Goal: Transaction & Acquisition: Book appointment/travel/reservation

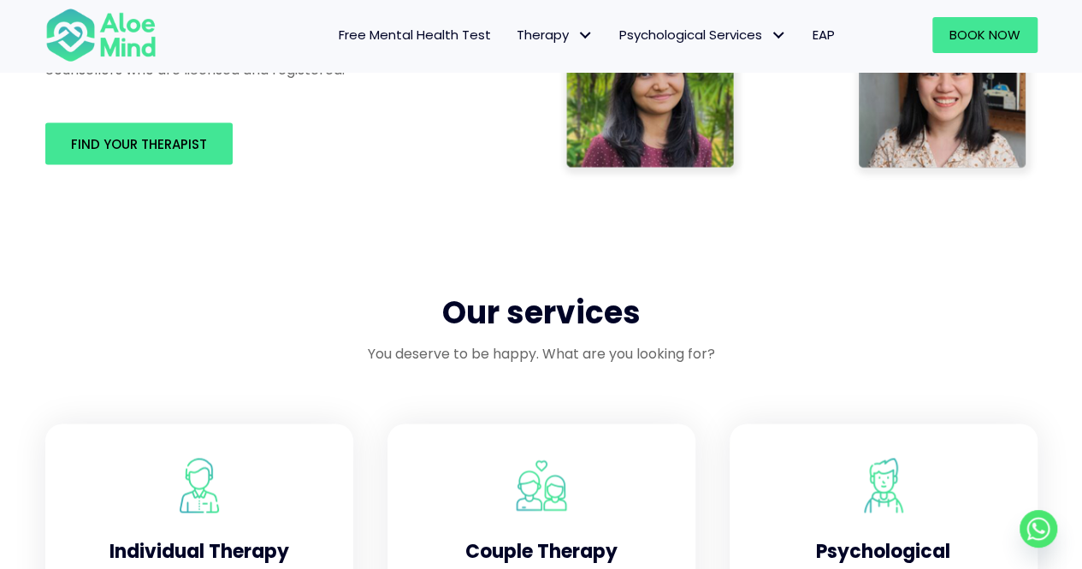
scroll to position [1112, 0]
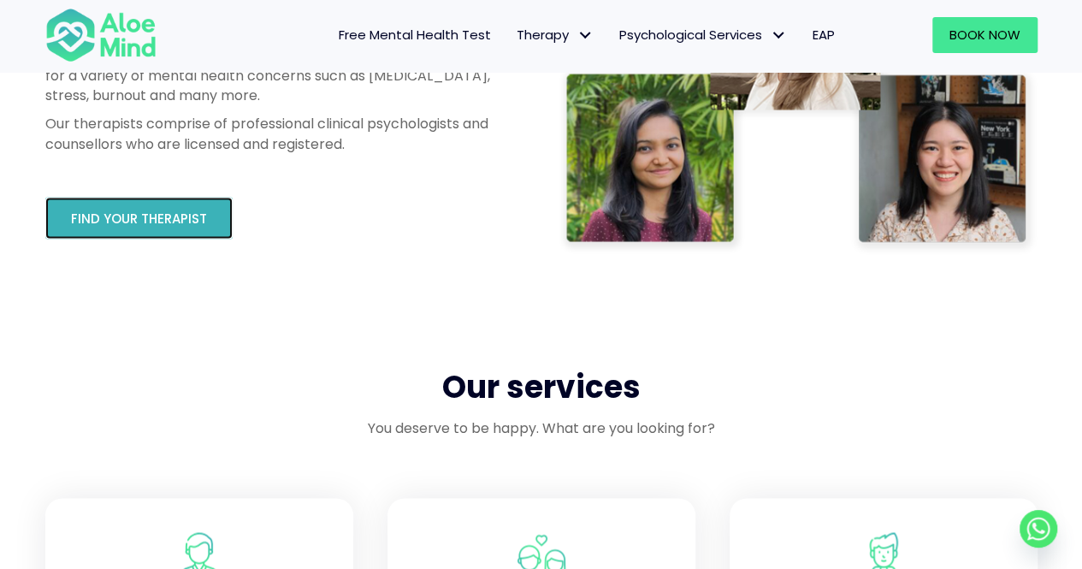
click at [154, 225] on span "Find your therapist" at bounding box center [139, 218] width 136 height 18
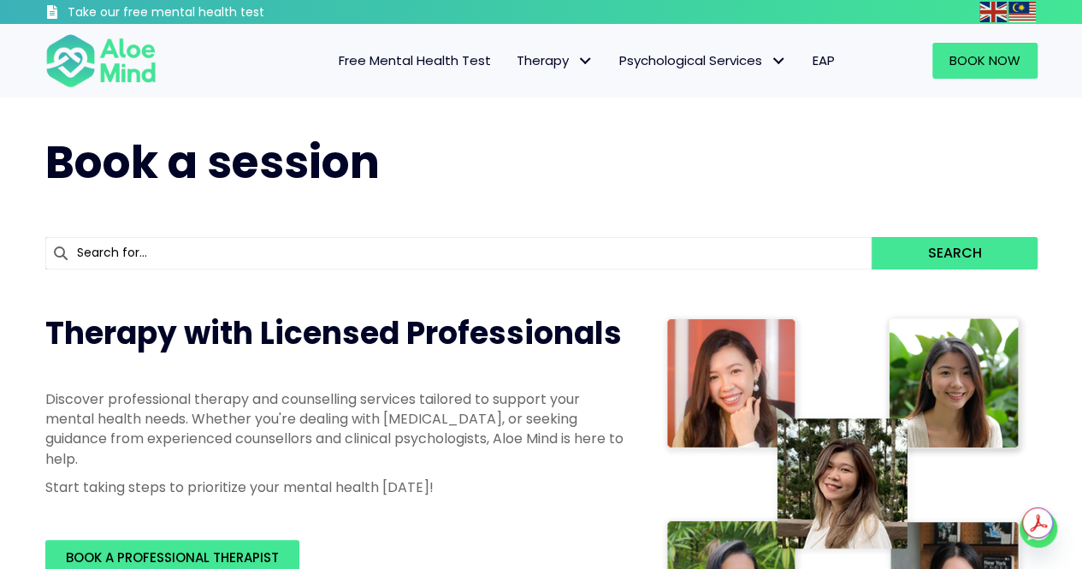
click at [820, 60] on span "EAP" at bounding box center [823, 60] width 22 height 18
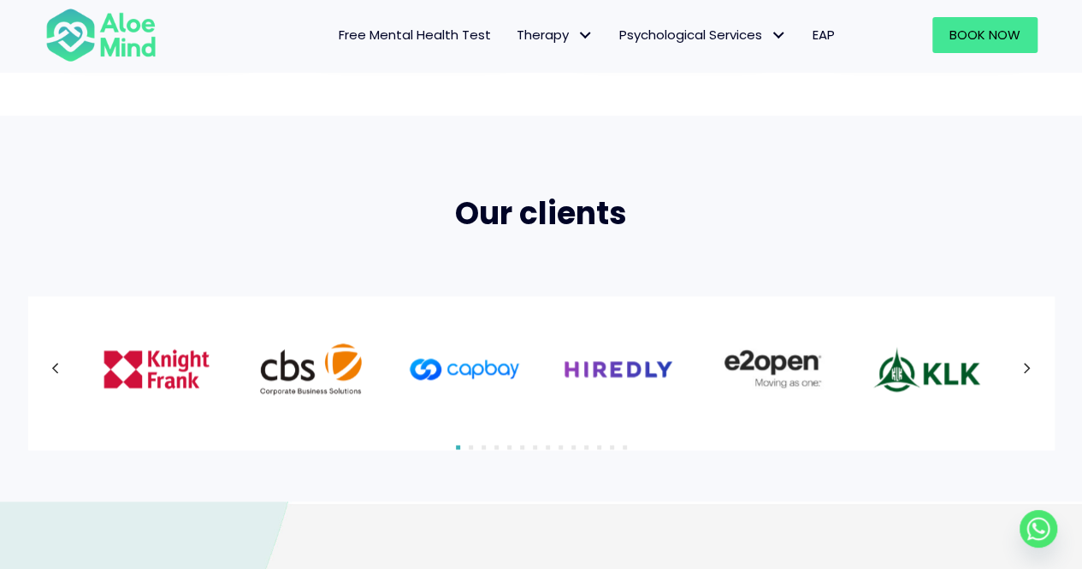
scroll to position [1197, 0]
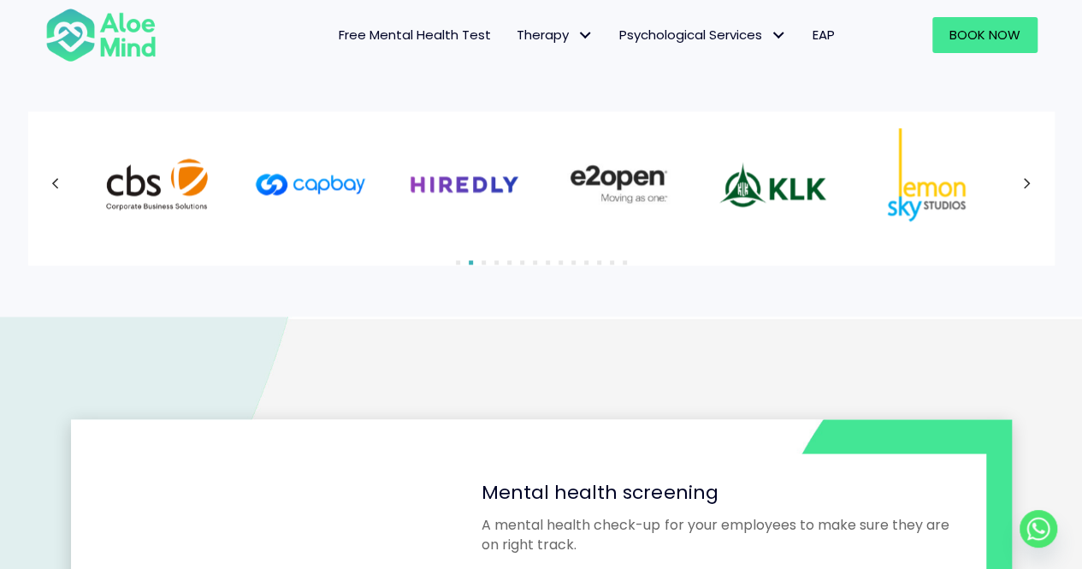
click at [58, 186] on icon at bounding box center [55, 184] width 9 height 22
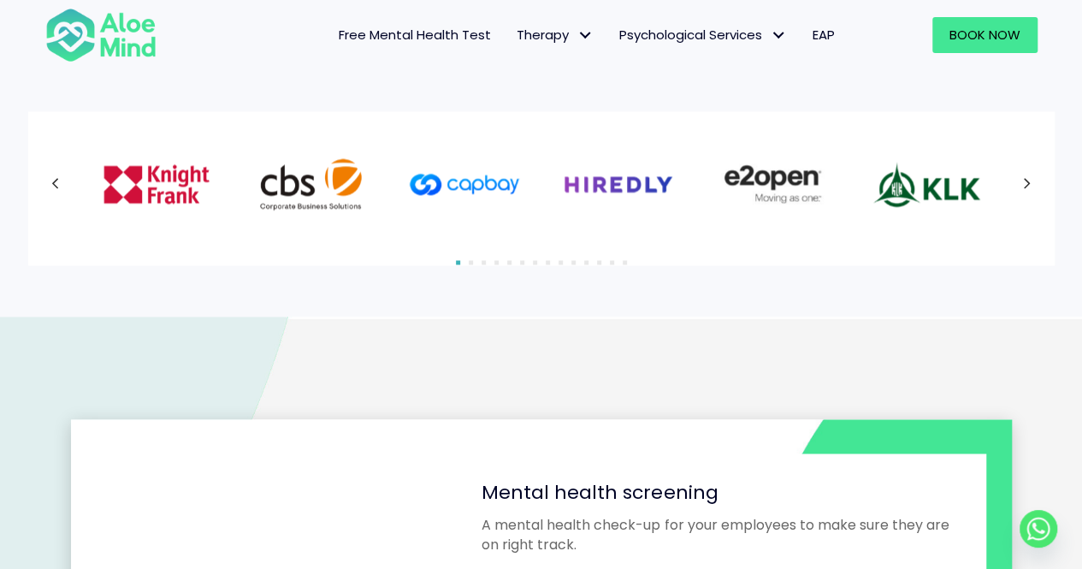
click at [58, 186] on icon at bounding box center [55, 184] width 9 height 22
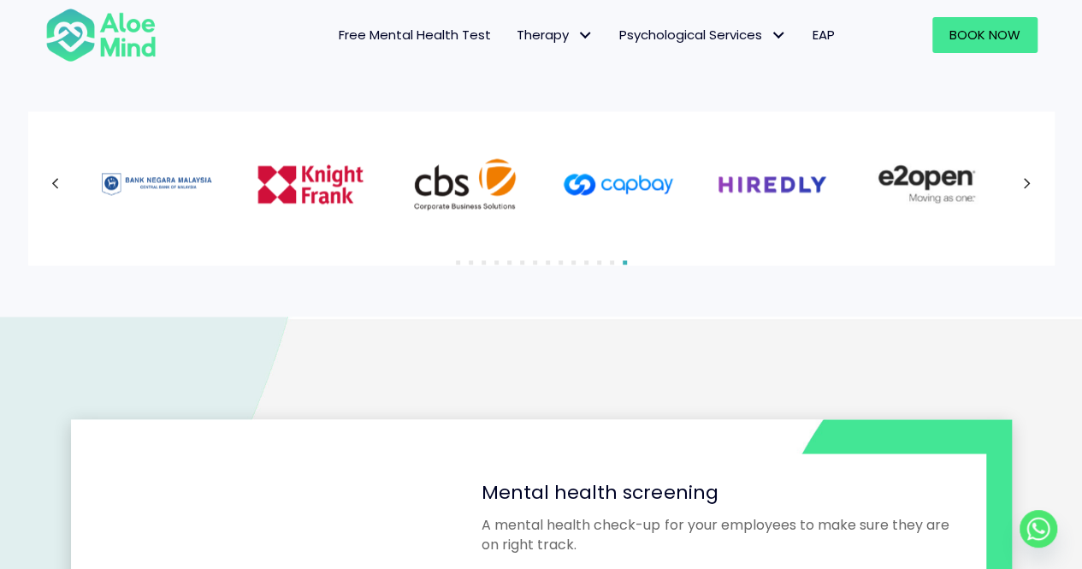
click at [58, 186] on icon at bounding box center [55, 184] width 9 height 22
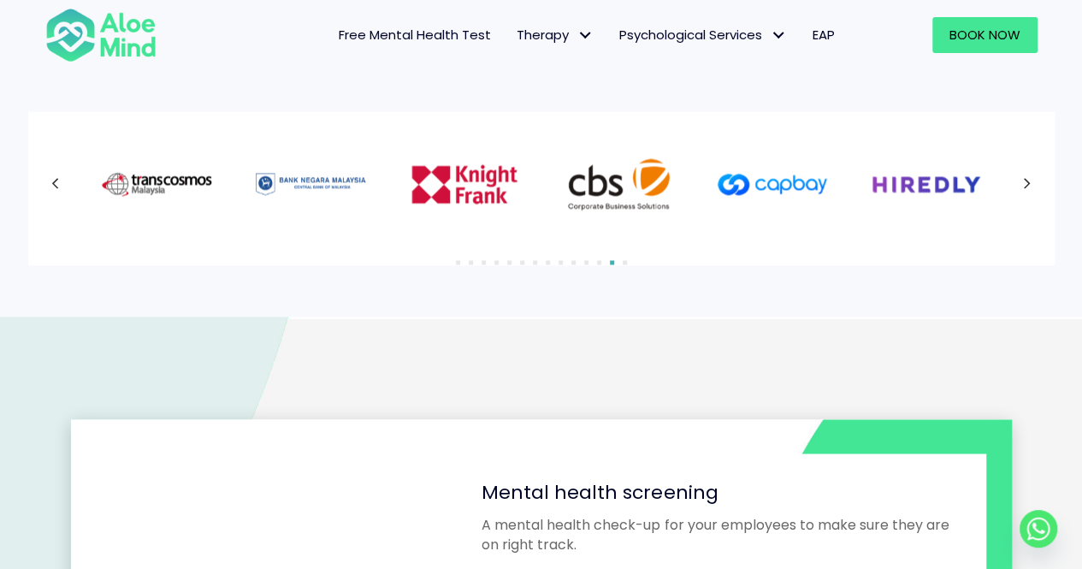
click at [58, 186] on div at bounding box center [541, 183] width 992 height 111
click at [52, 184] on icon at bounding box center [55, 183] width 7 height 11
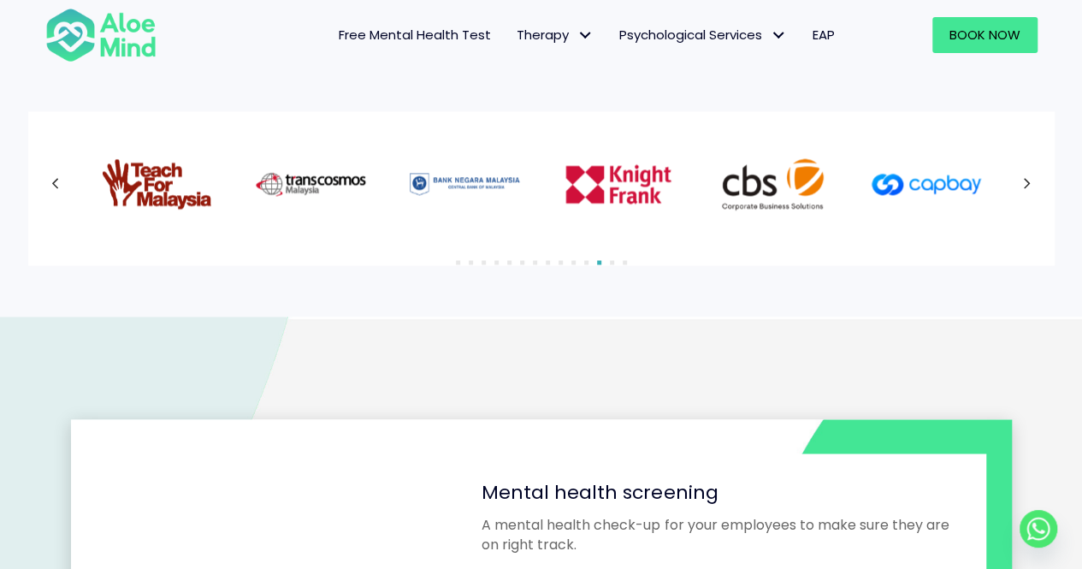
click at [52, 184] on icon at bounding box center [55, 183] width 7 height 11
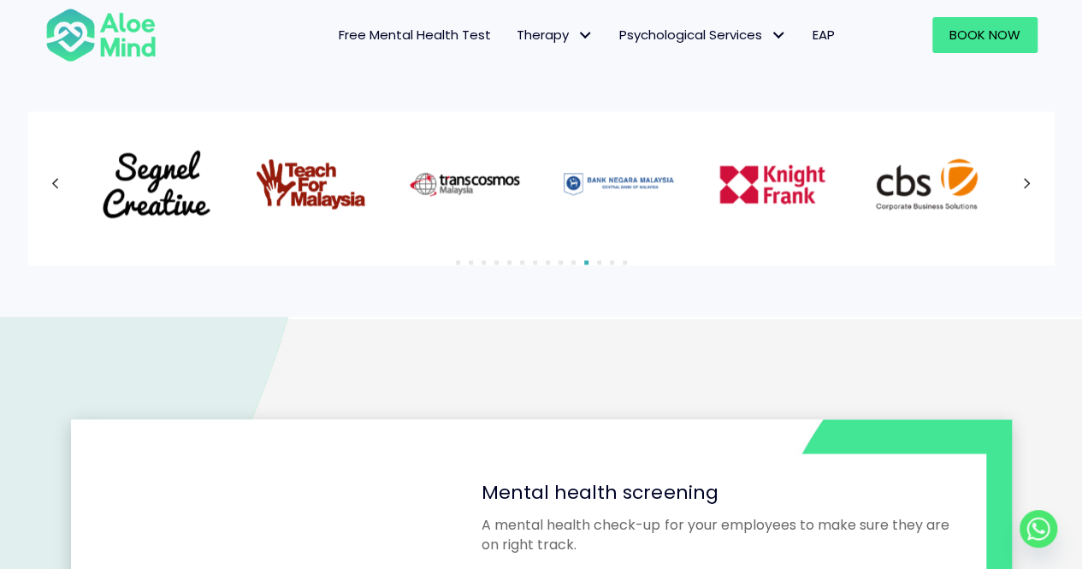
click at [52, 184] on div at bounding box center [541, 183] width 992 height 111
click at [52, 184] on icon at bounding box center [55, 183] width 7 height 11
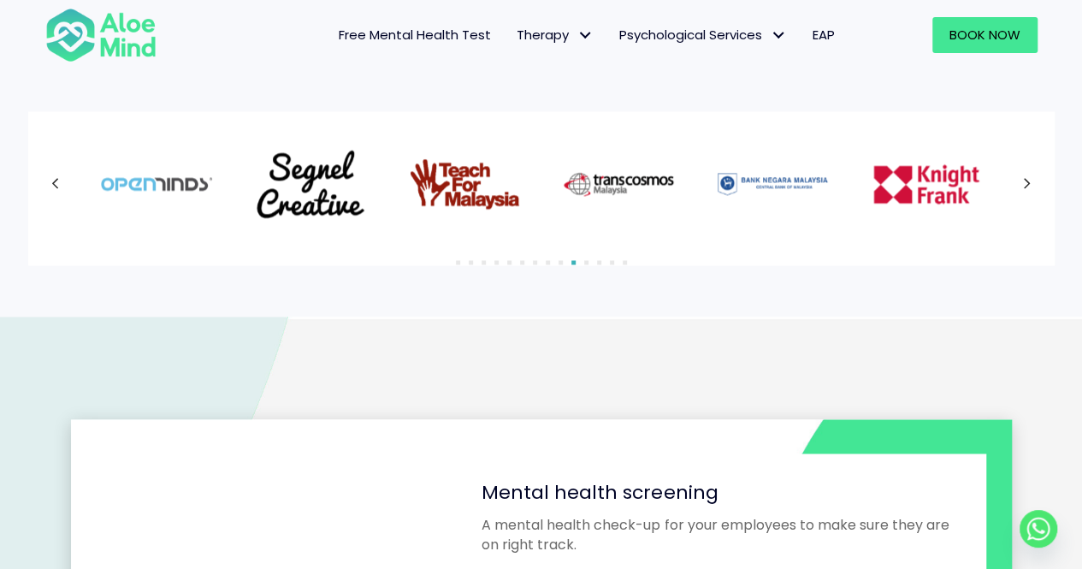
click at [51, 184] on icon at bounding box center [55, 184] width 9 height 22
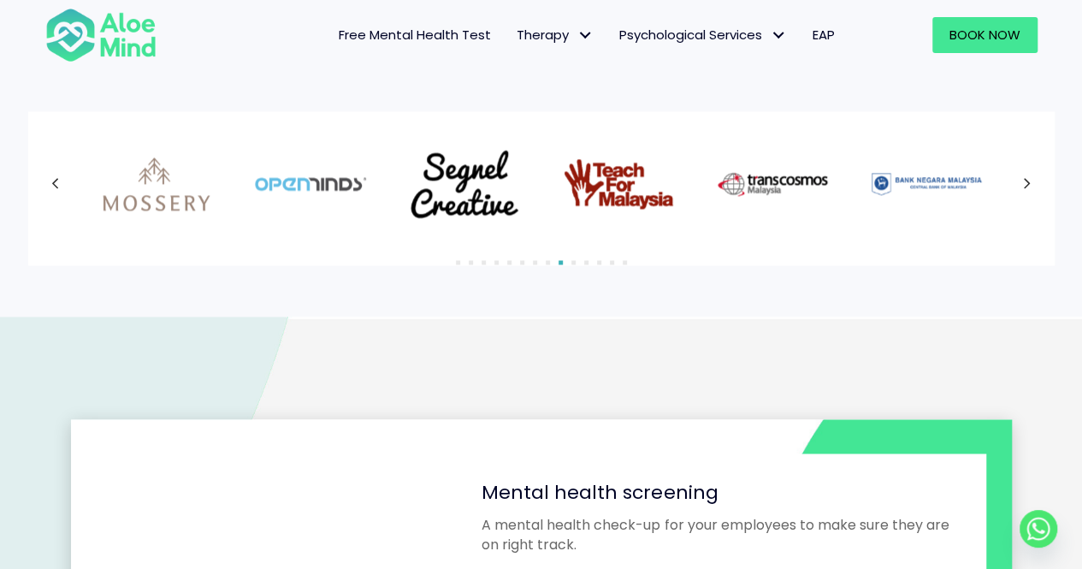
click at [51, 184] on icon at bounding box center [55, 184] width 9 height 22
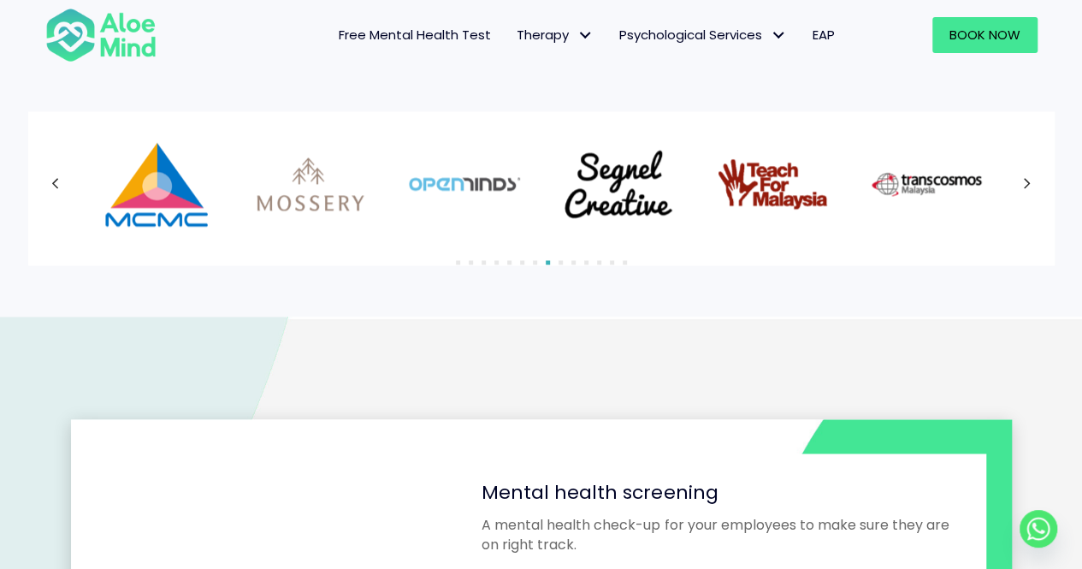
click at [51, 184] on icon at bounding box center [55, 184] width 9 height 22
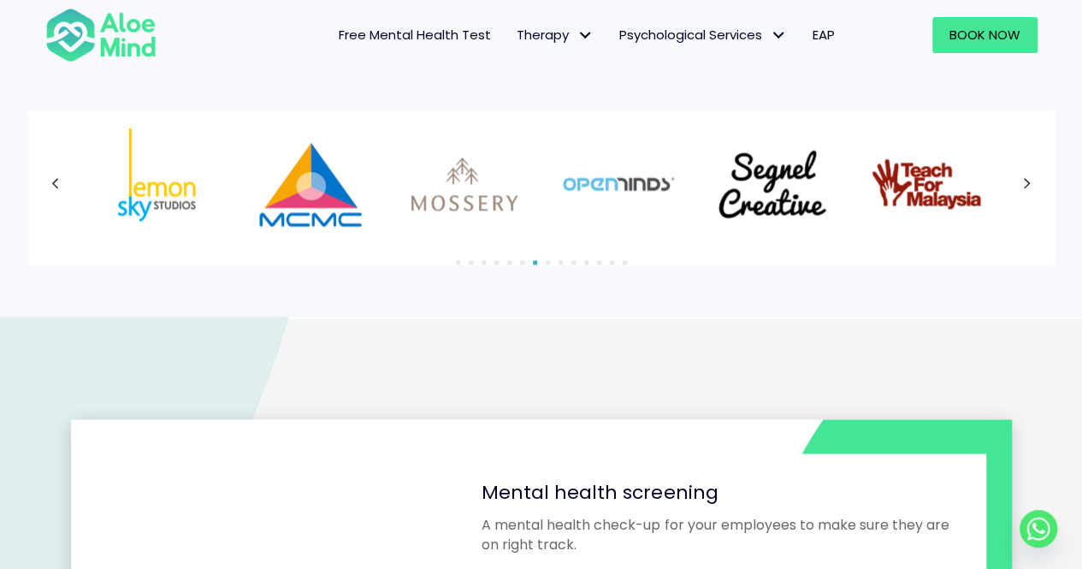
click at [51, 184] on icon at bounding box center [55, 184] width 9 height 22
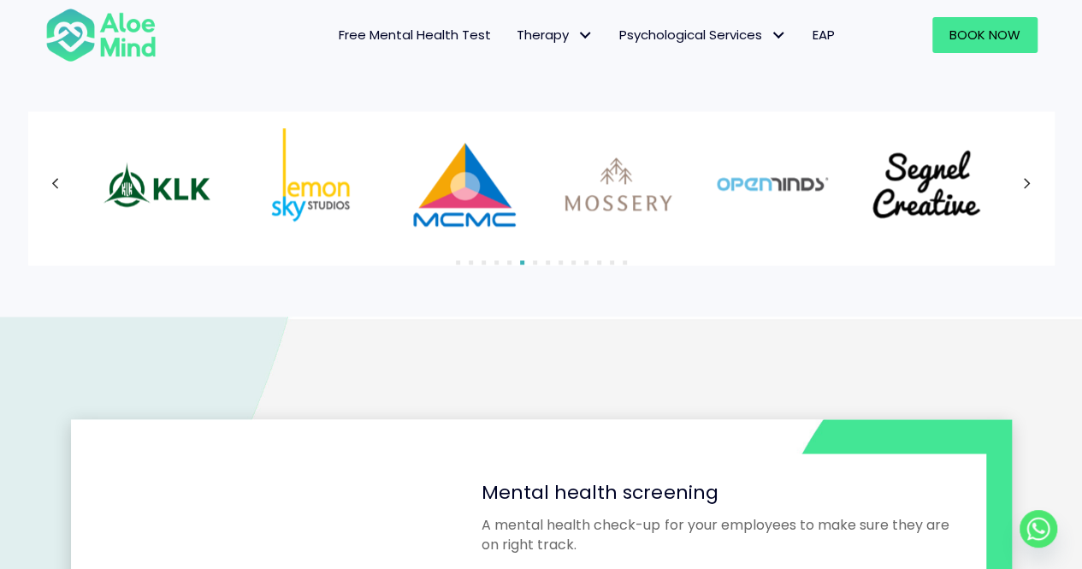
click at [51, 184] on icon at bounding box center [55, 184] width 9 height 22
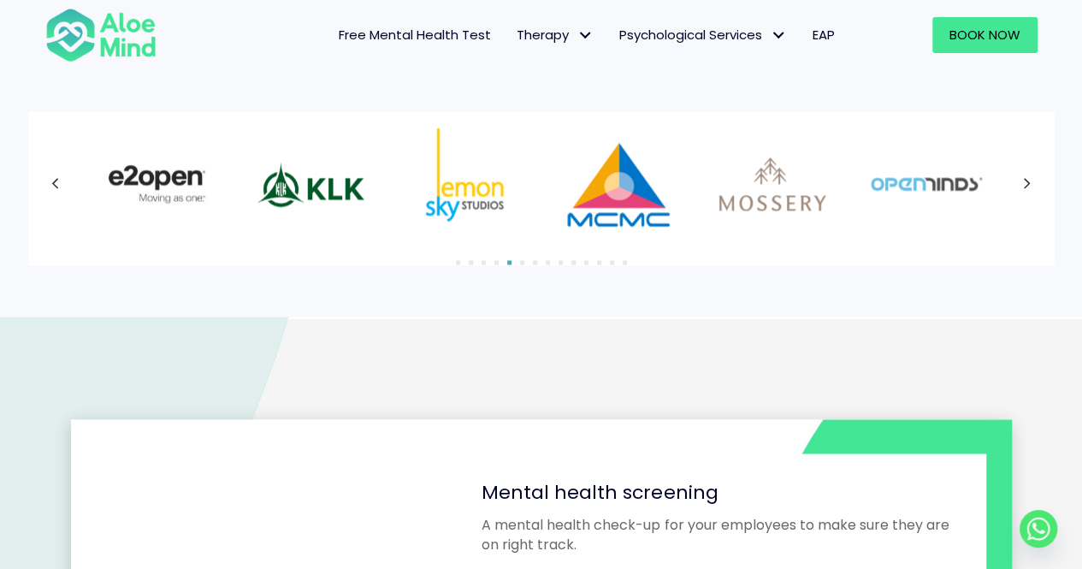
click at [51, 184] on icon at bounding box center [55, 184] width 9 height 22
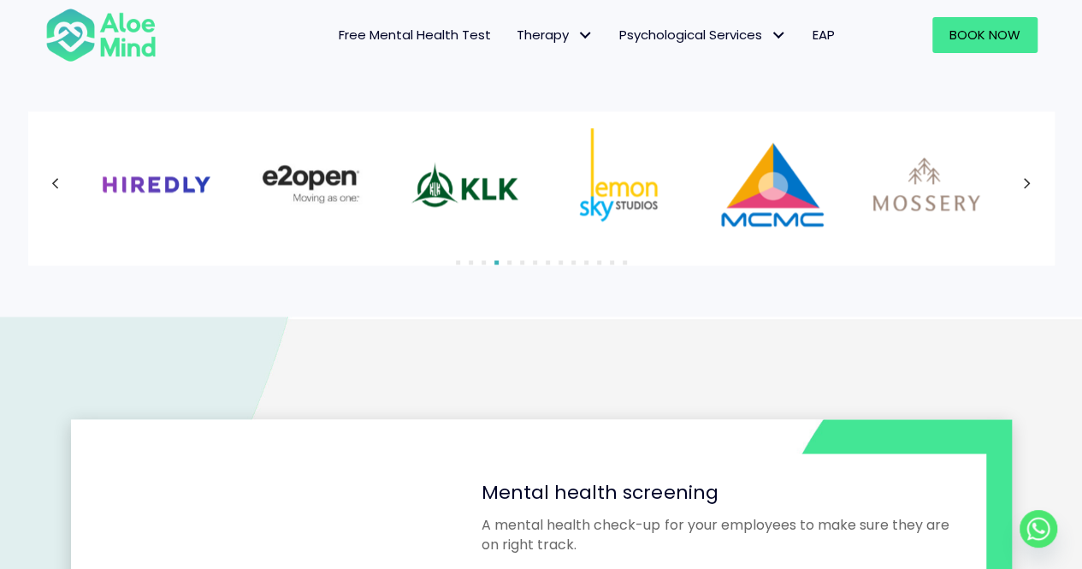
click at [51, 184] on icon at bounding box center [55, 184] width 9 height 22
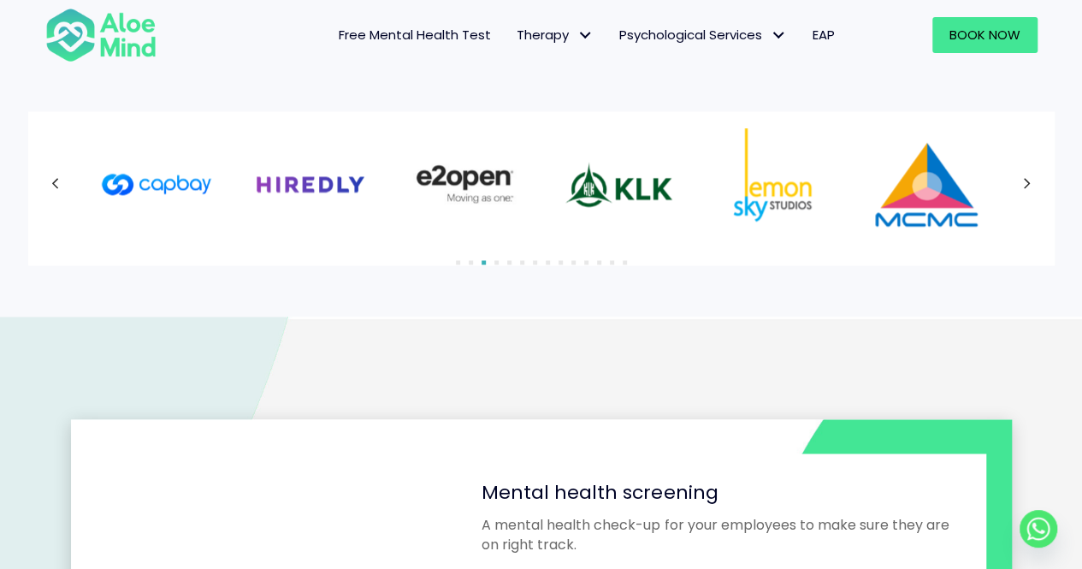
click at [51, 184] on div at bounding box center [541, 183] width 992 height 111
click at [51, 184] on icon at bounding box center [55, 184] width 9 height 22
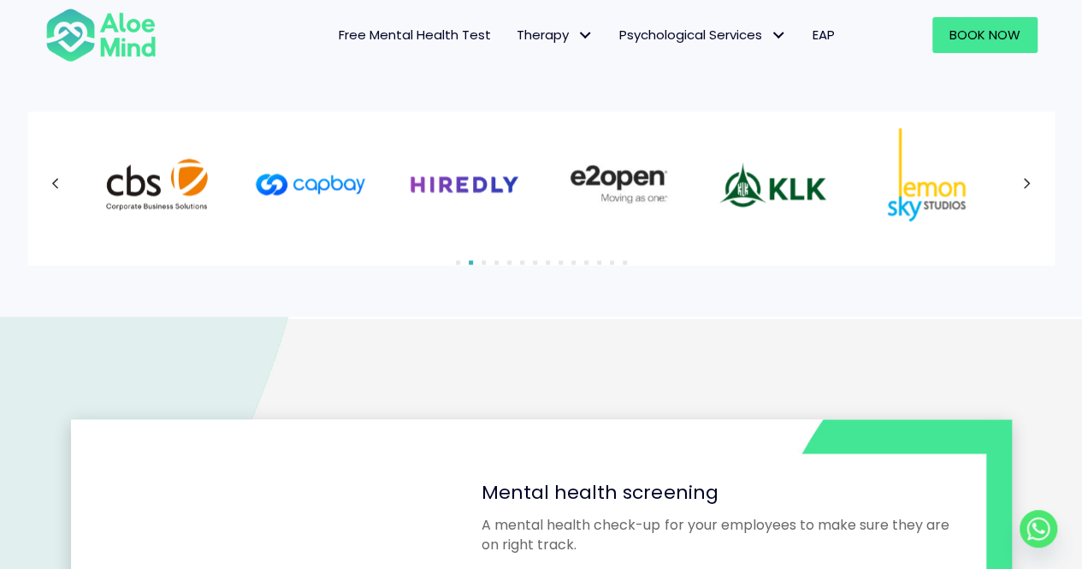
click at [51, 184] on icon at bounding box center [55, 184] width 9 height 22
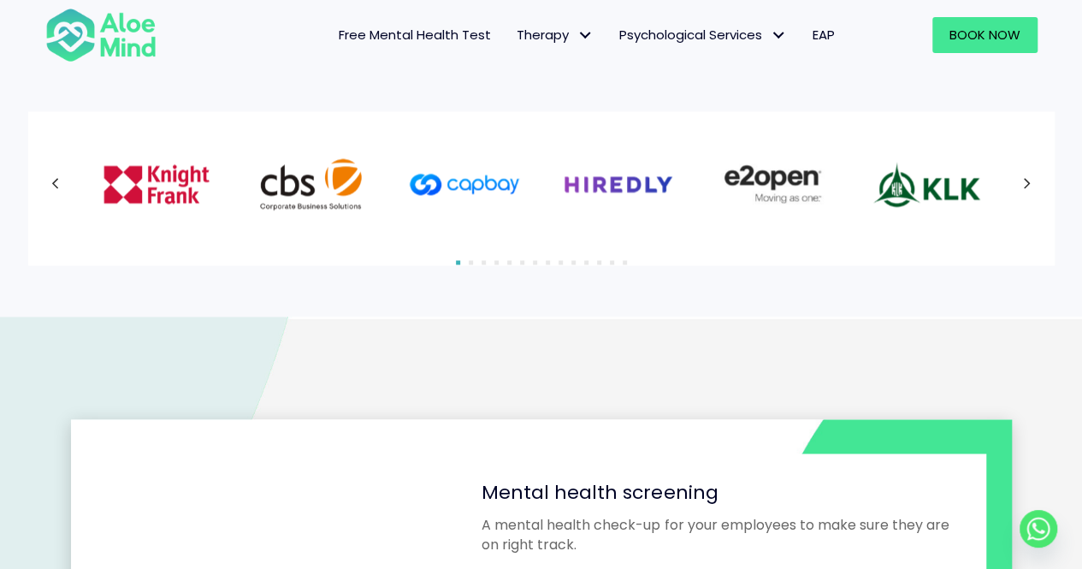
click at [51, 184] on icon at bounding box center [55, 184] width 9 height 22
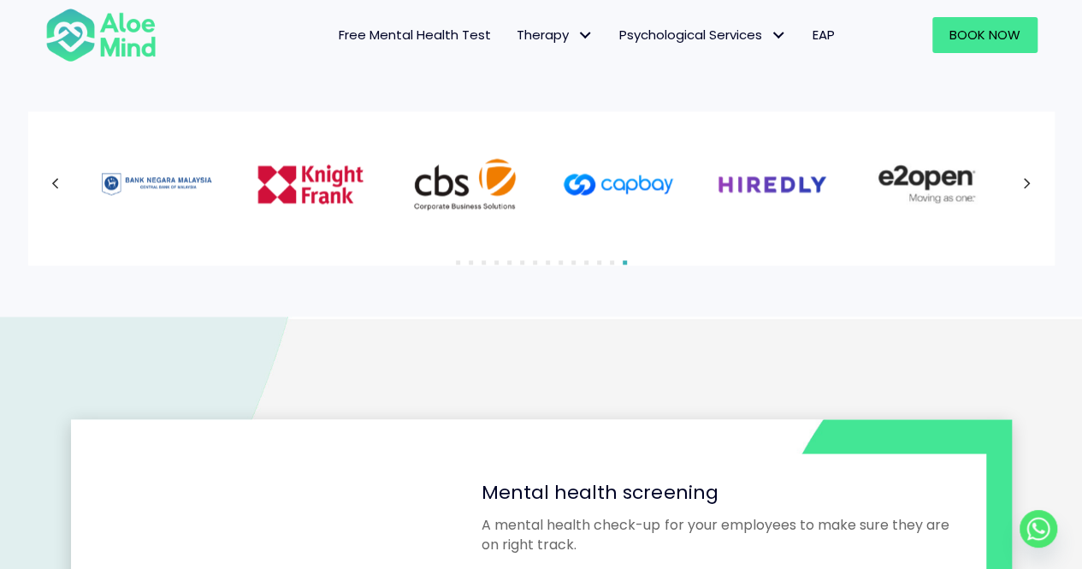
click at [51, 184] on icon at bounding box center [55, 184] width 9 height 22
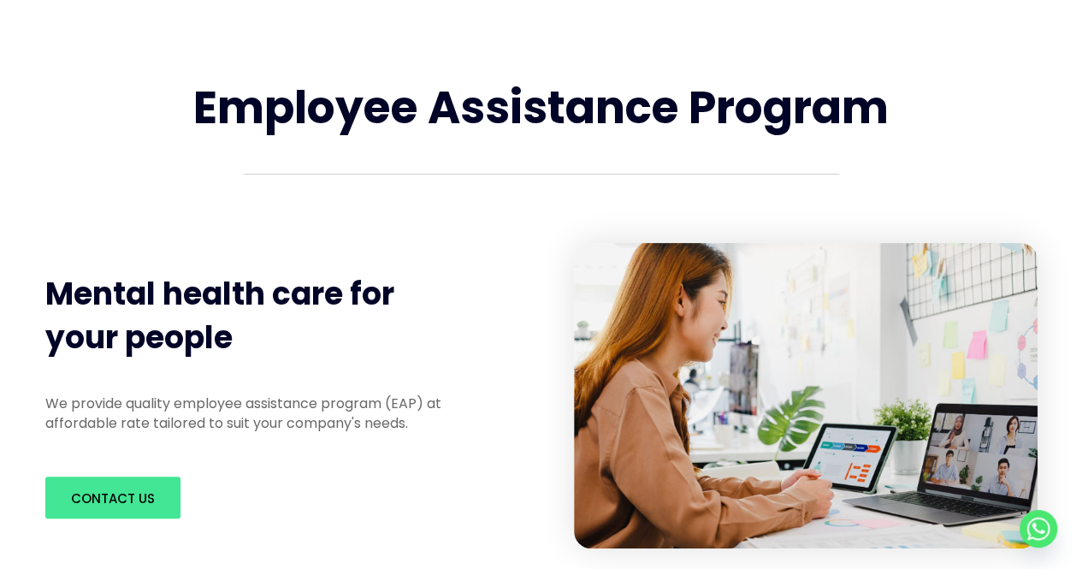
scroll to position [0, 0]
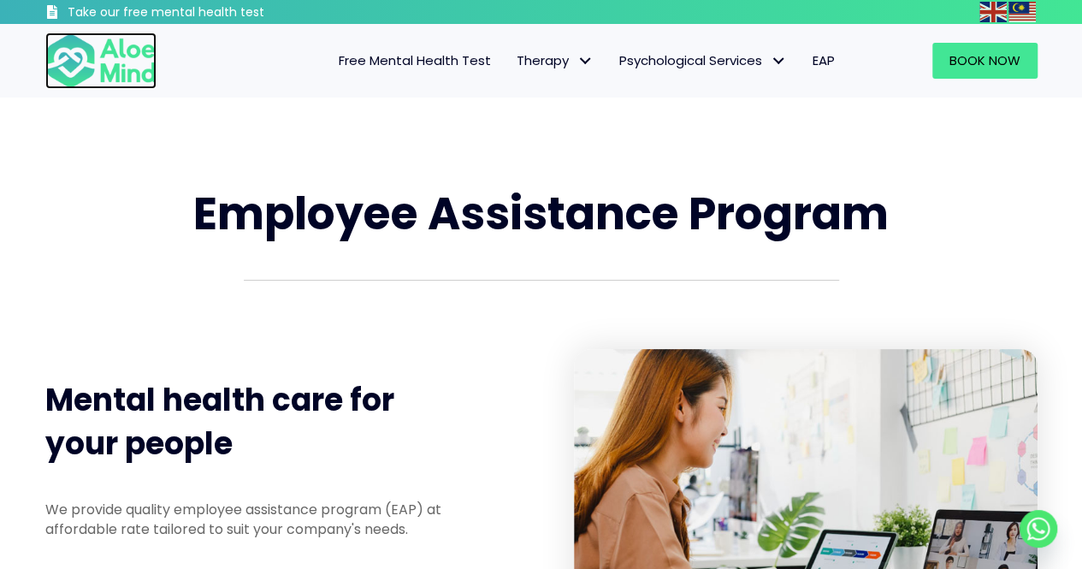
click at [118, 56] on img at bounding box center [100, 60] width 111 height 56
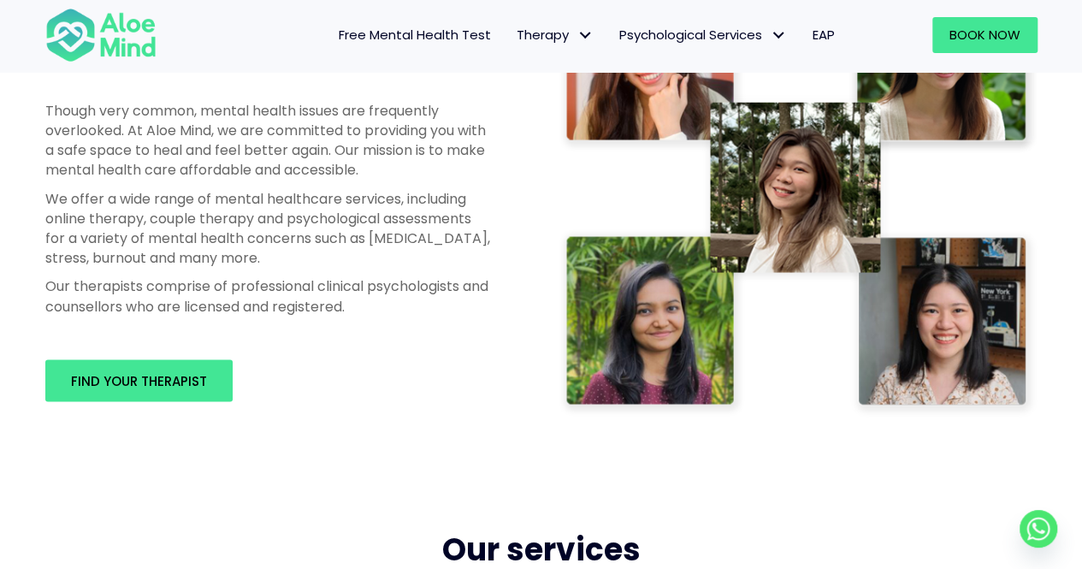
scroll to position [1026, 0]
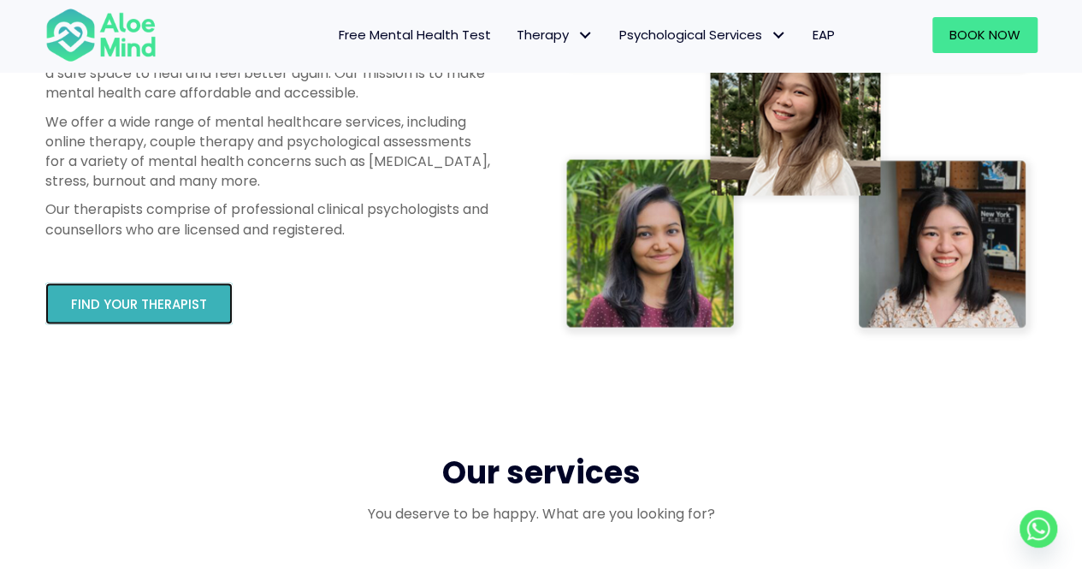
click at [162, 298] on span "Find your therapist" at bounding box center [139, 304] width 136 height 18
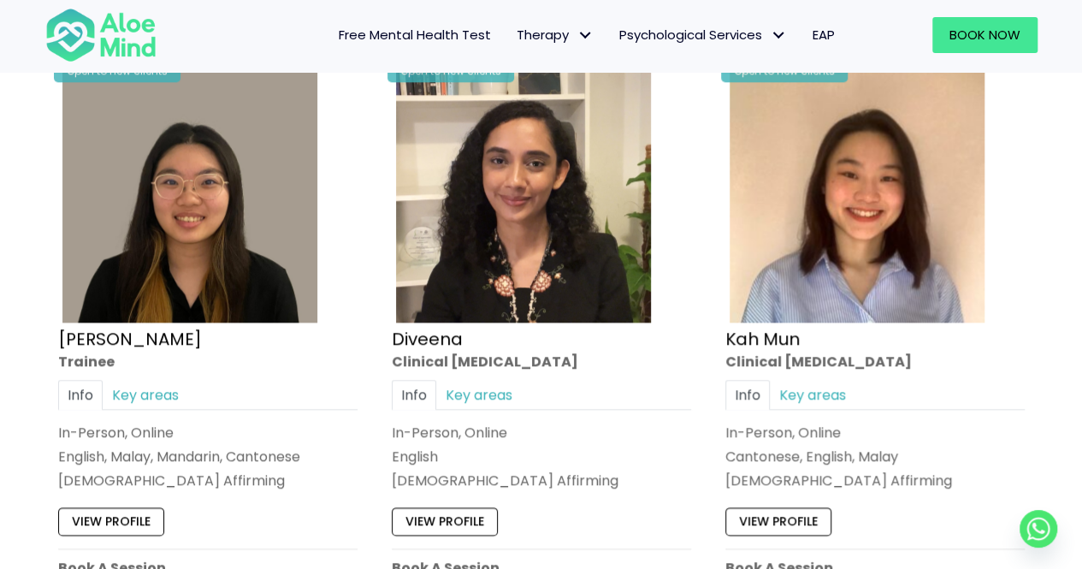
scroll to position [941, 0]
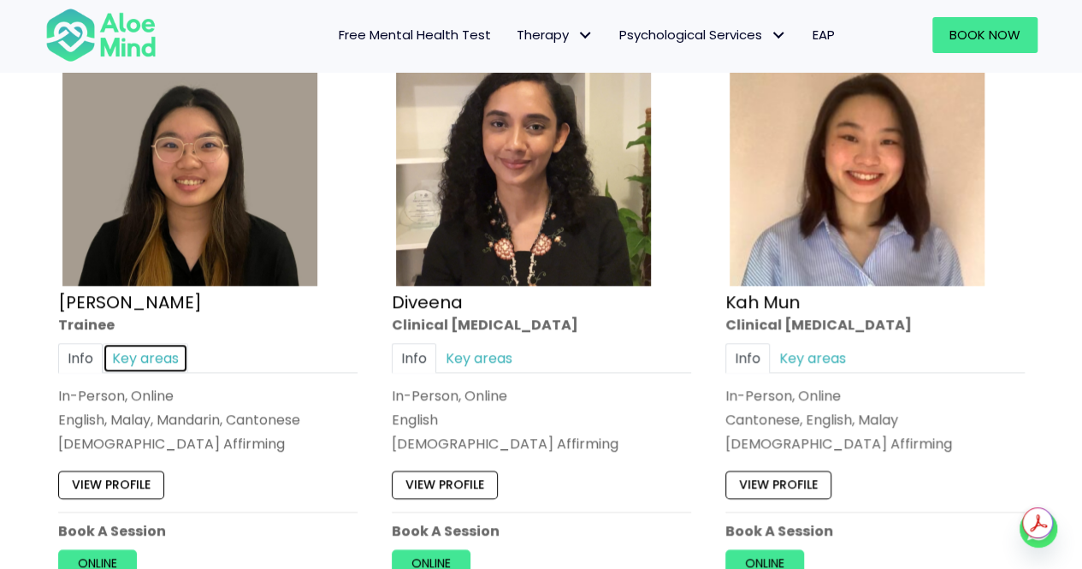
click at [154, 357] on link "Key areas" at bounding box center [146, 358] width 86 height 30
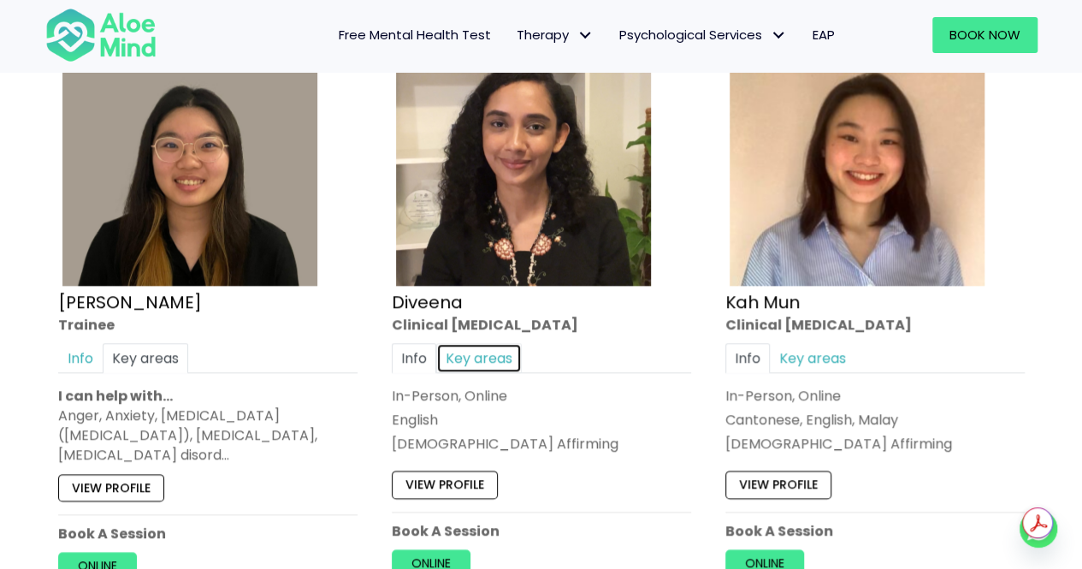
click at [475, 359] on link "Key areas" at bounding box center [479, 358] width 86 height 30
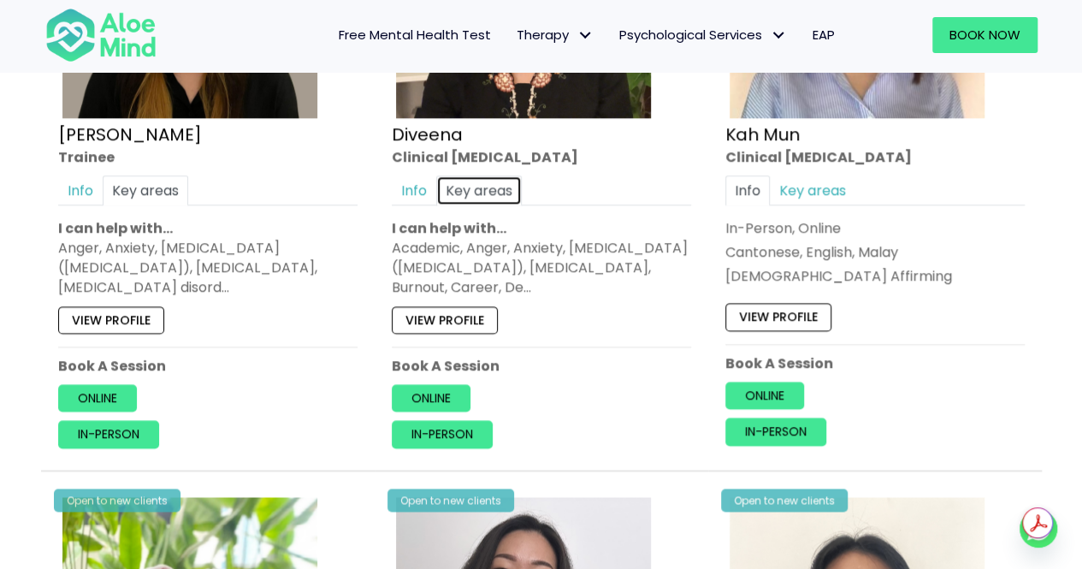
scroll to position [1112, 0]
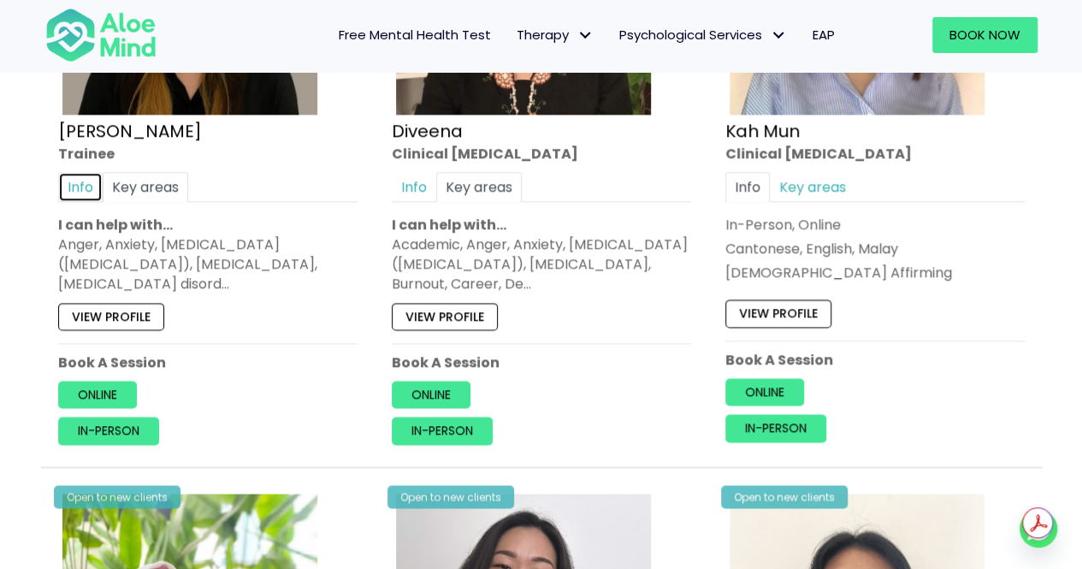
click at [84, 187] on link "Info" at bounding box center [80, 187] width 44 height 30
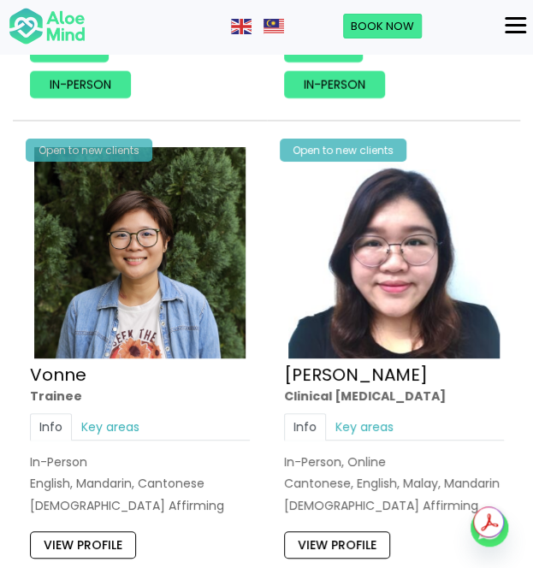
scroll to position [6498, 0]
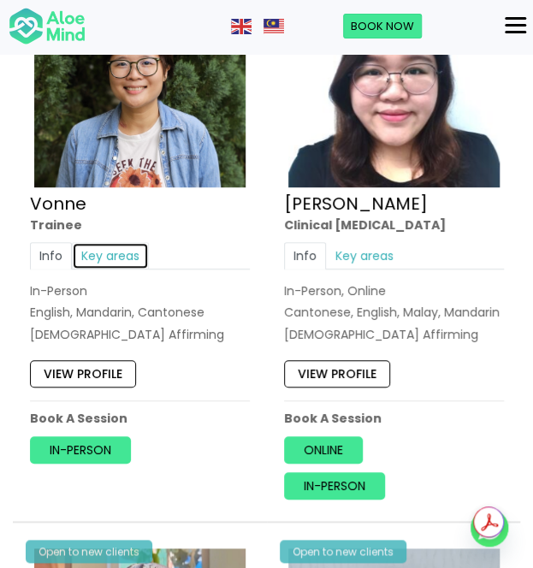
click at [109, 242] on link "Key areas" at bounding box center [110, 255] width 77 height 27
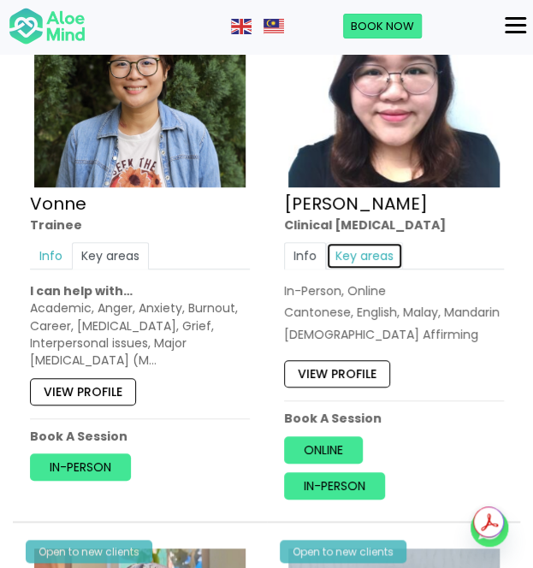
click at [347, 242] on link "Key areas" at bounding box center [364, 255] width 77 height 27
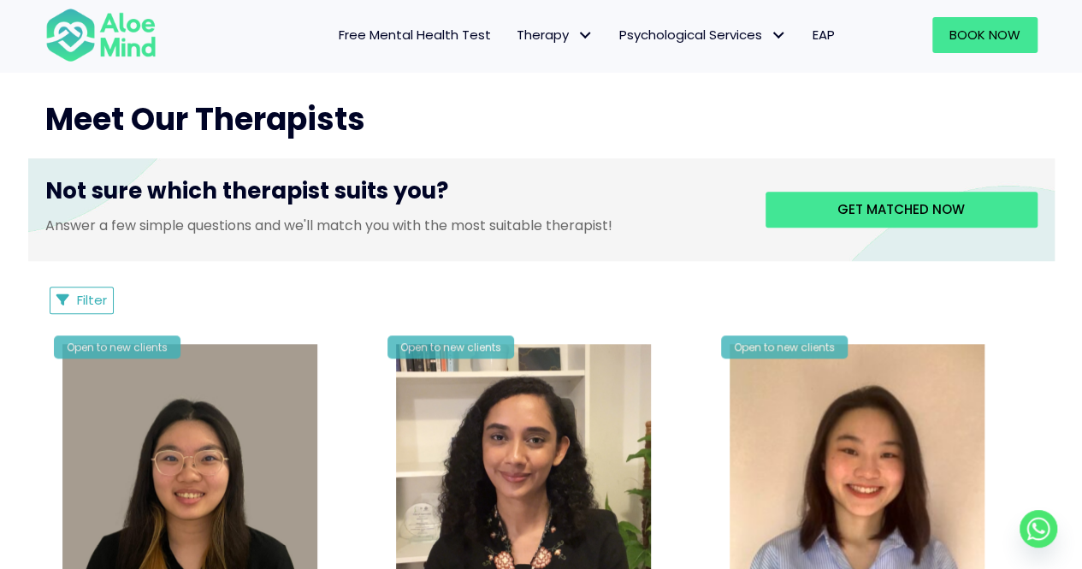
scroll to position [599, 0]
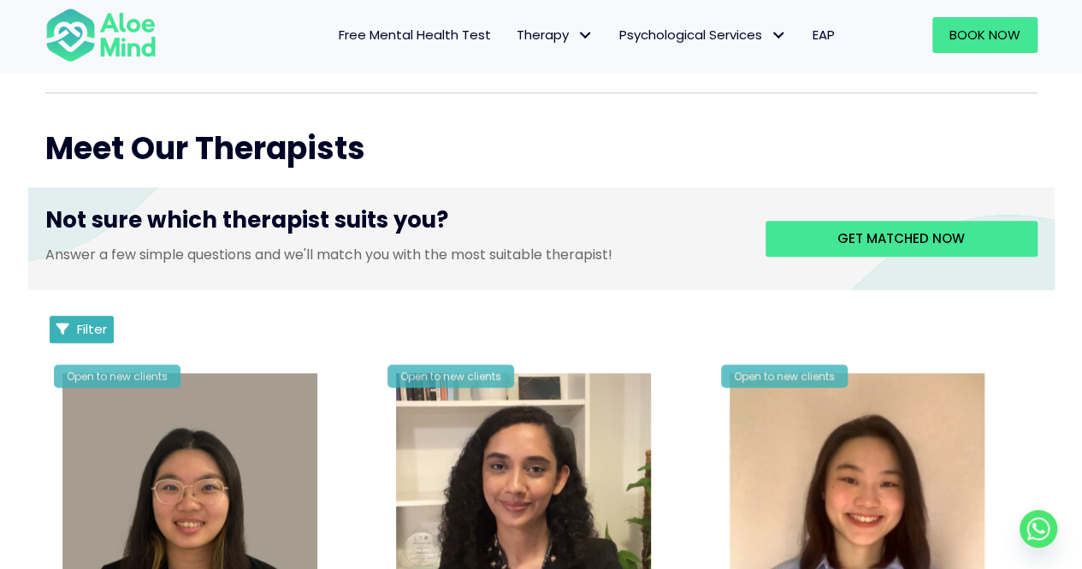
click at [108, 329] on button "Filter" at bounding box center [82, 329] width 65 height 27
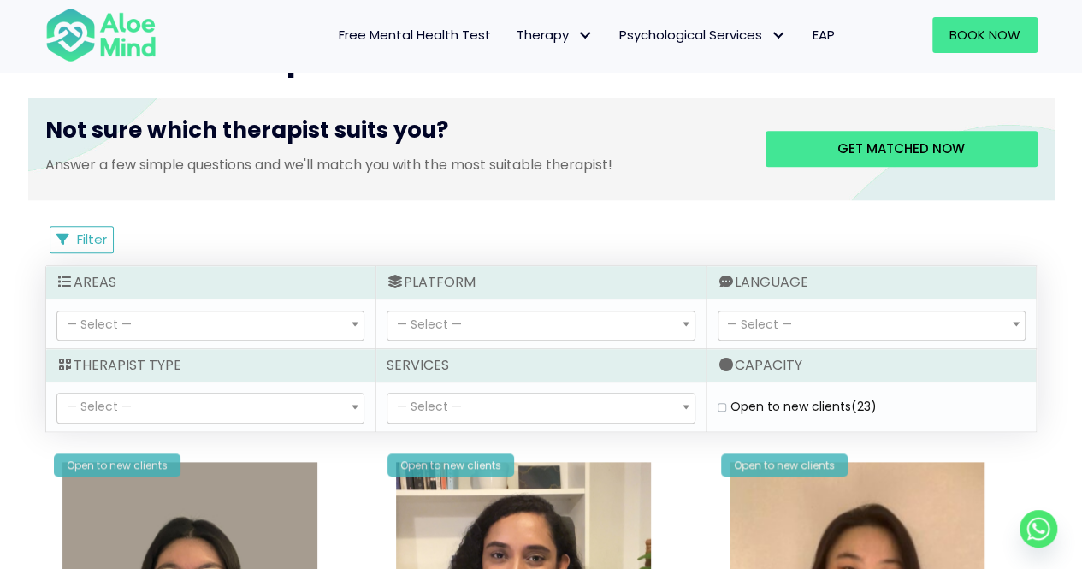
scroll to position [770, 0]
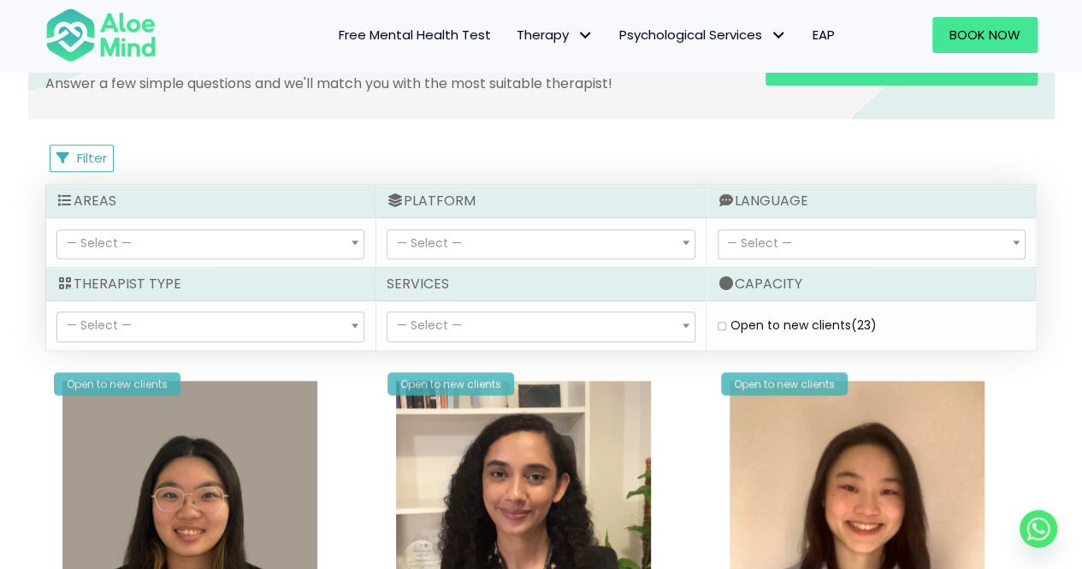
click at [270, 326] on span "— Select —" at bounding box center [210, 326] width 306 height 29
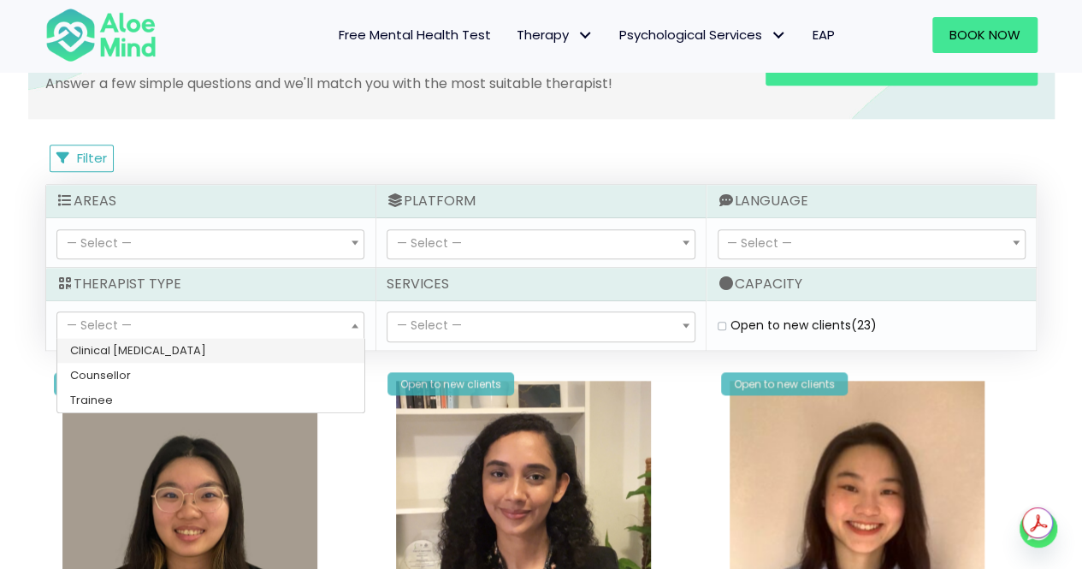
click at [422, 326] on span "— Select —" at bounding box center [429, 324] width 65 height 17
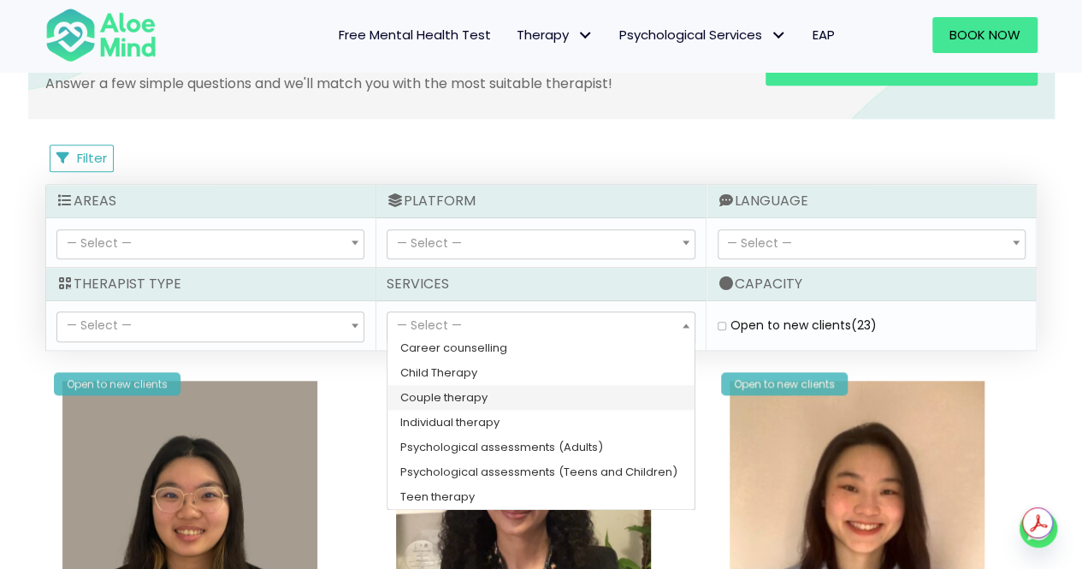
scroll to position [0, 0]
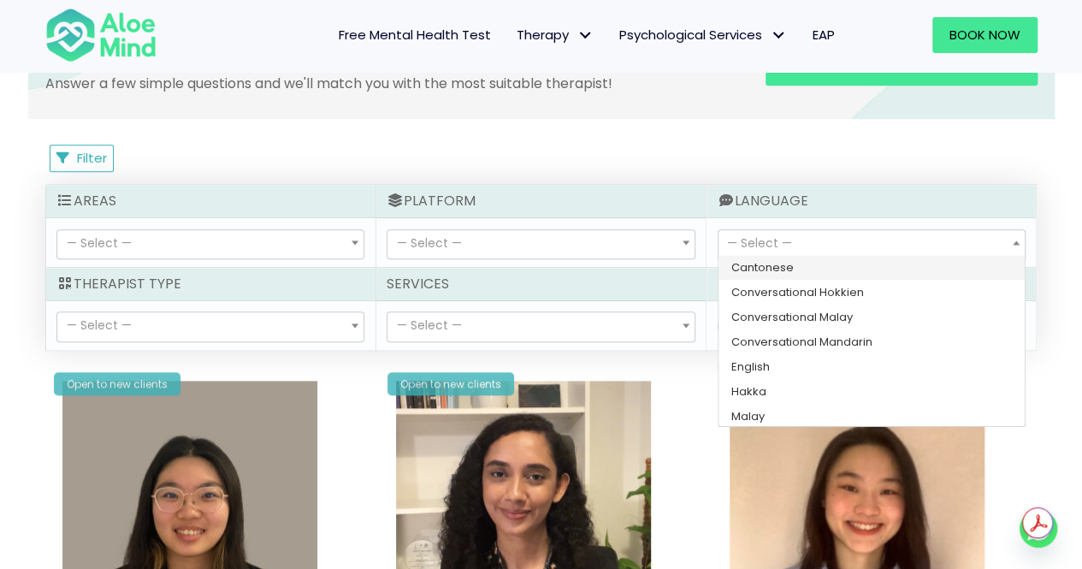
click at [794, 238] on span "— Select —" at bounding box center [871, 244] width 306 height 29
click at [601, 251] on span "— Select —" at bounding box center [540, 244] width 306 height 29
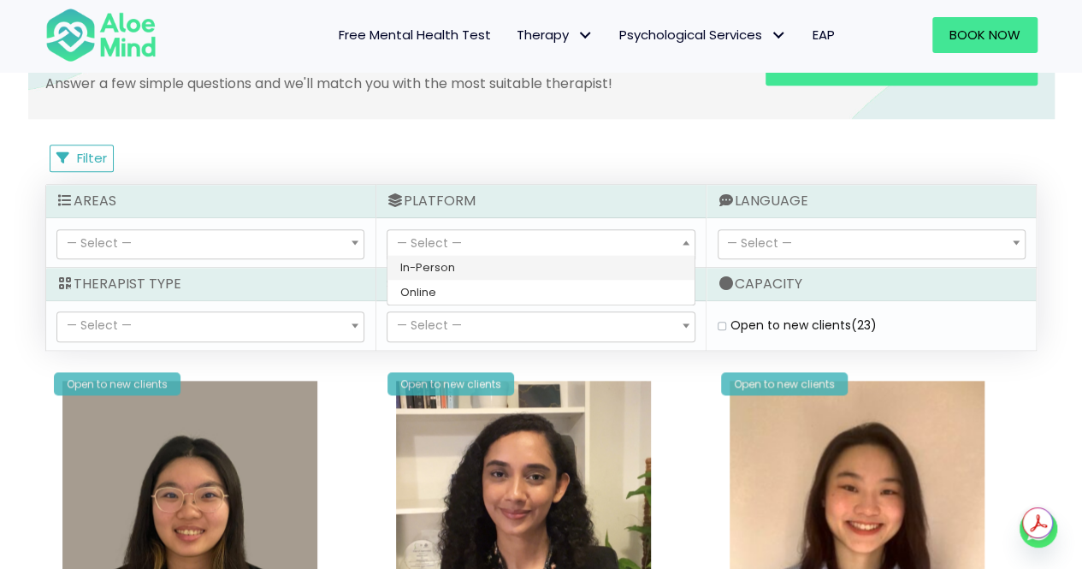
click at [216, 240] on span "— Select —" at bounding box center [210, 244] width 306 height 29
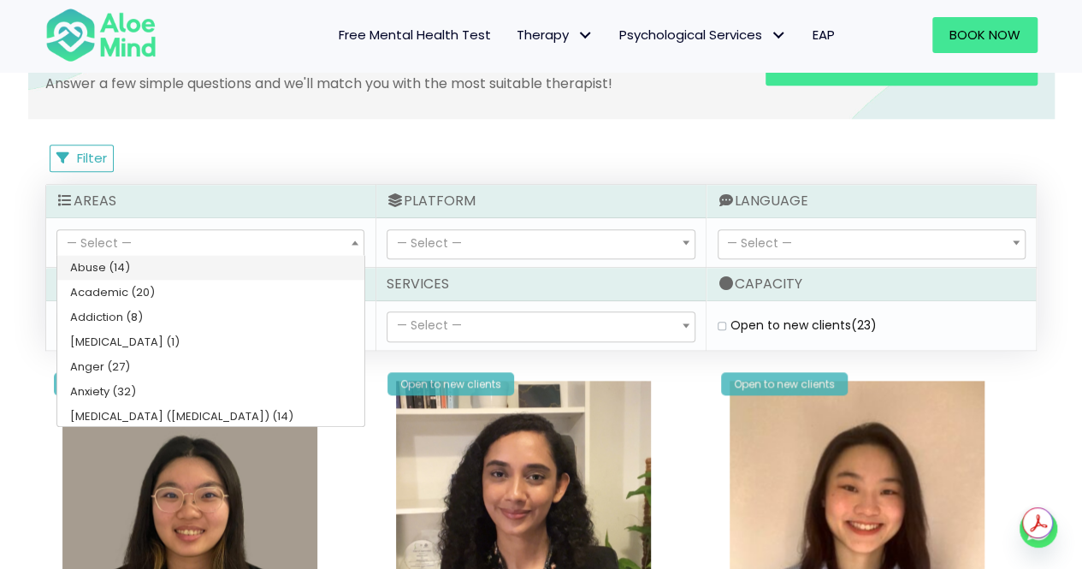
click at [239, 244] on span "— Select —" at bounding box center [210, 244] width 306 height 29
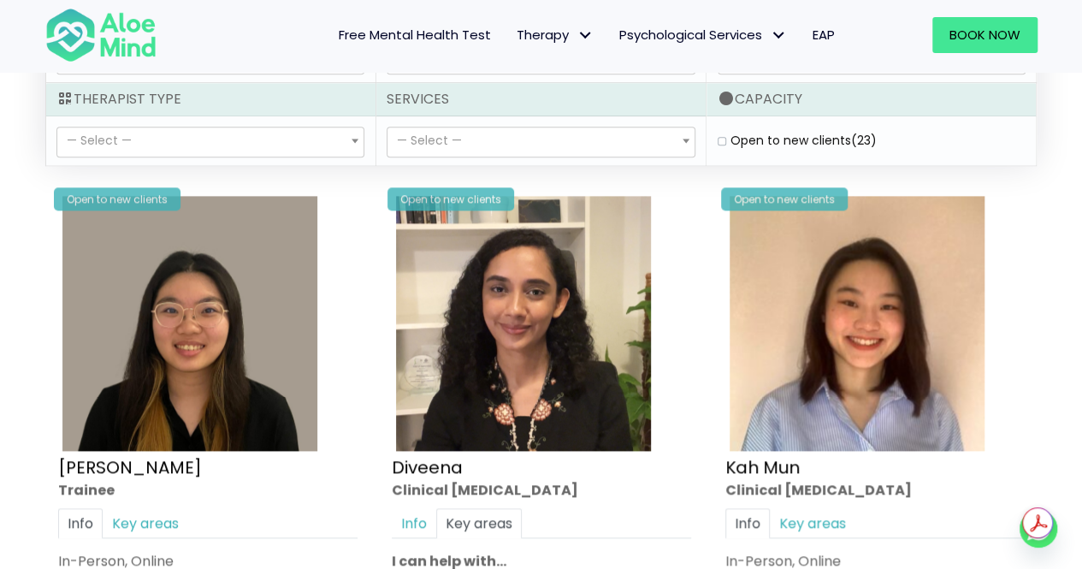
scroll to position [855, 0]
